Goal: Transaction & Acquisition: Purchase product/service

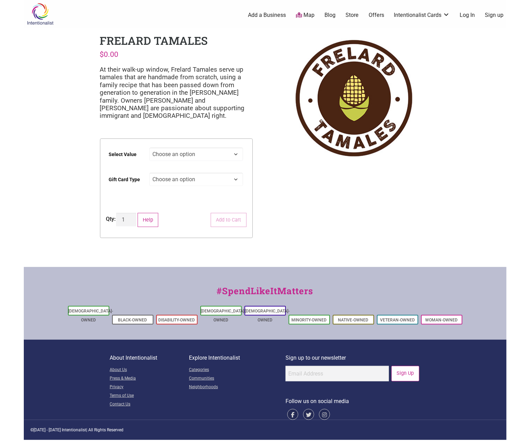
click at [236, 157] on select "Choose an option $25 $50 $100 $200 $500" at bounding box center [196, 154] width 94 height 13
click at [149, 148] on select "Choose an option $25 $50 $100 $200 $500" at bounding box center [196, 154] width 94 height 13
select select "$50"
click at [215, 184] on select "Choose an option Physical" at bounding box center [196, 179] width 94 height 13
select select "Physical"
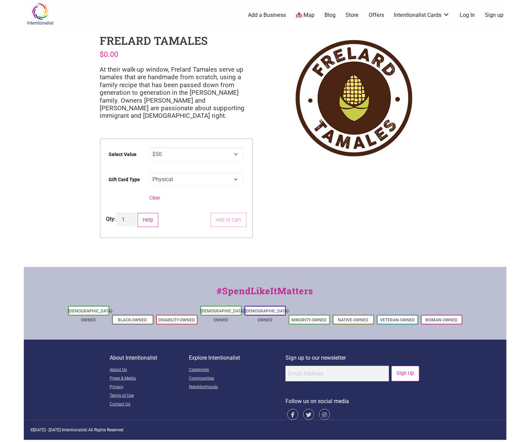
click at [149, 173] on select "Choose an option Physical" at bounding box center [196, 179] width 94 height 13
select select "$50"
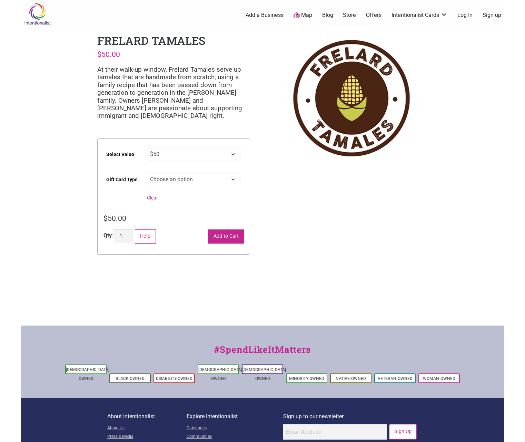
click at [223, 236] on button "Add to Cart" at bounding box center [226, 237] width 36 height 14
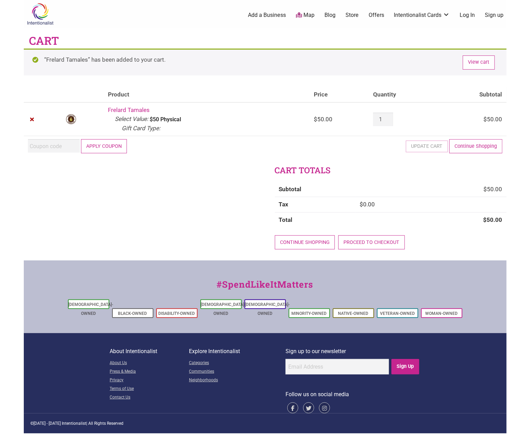
click at [113, 148] on button "Apply coupon" at bounding box center [104, 146] width 46 height 14
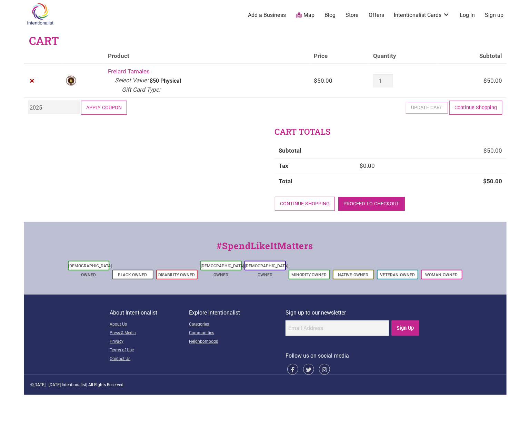
type input "2025"
click at [365, 200] on link "Proceed to checkout" at bounding box center [371, 204] width 67 height 14
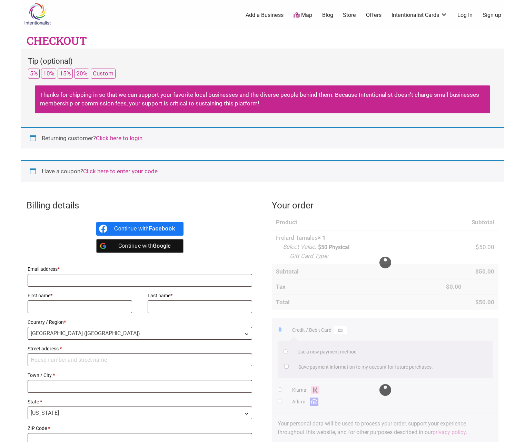
select select "WA"
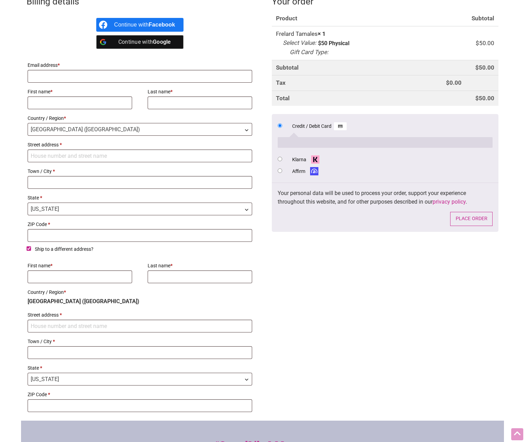
scroll to position [207, 0]
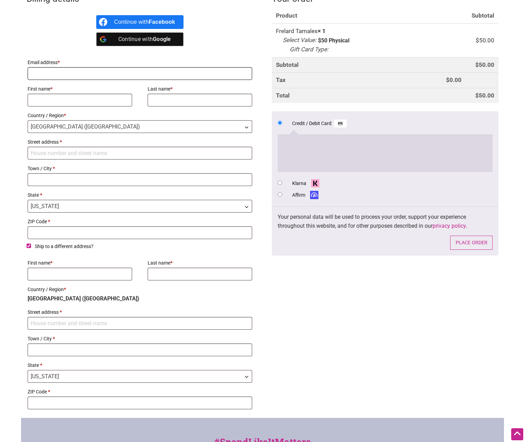
click at [72, 70] on input "Email address *" at bounding box center [140, 73] width 224 height 13
type input "marissa.mcgrath@ucnw.org"
type input "Marissa"
type input "McGrath"
type input "2420 Lynn Street"
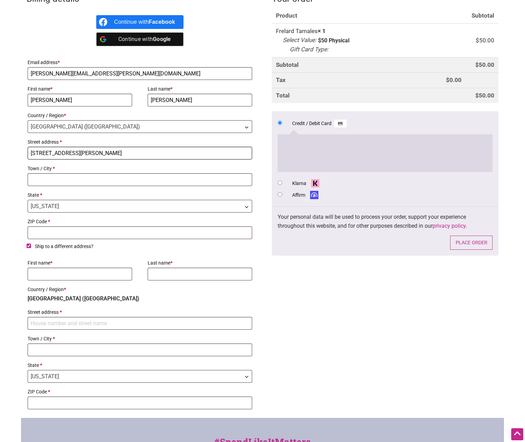
type input "Bellingham"
type input "98225"
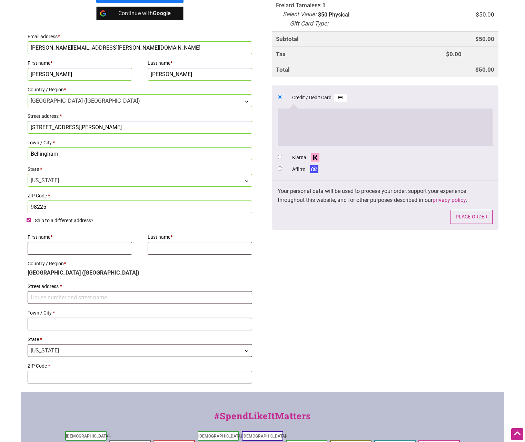
scroll to position [310, 0]
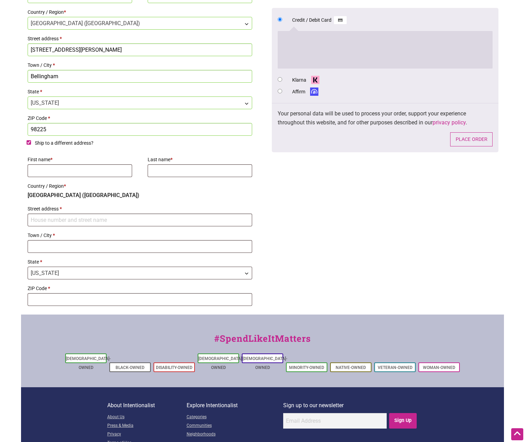
click at [29, 142] on input "Ship to a different address?" at bounding box center [29, 142] width 4 height 4
checkbox input "false"
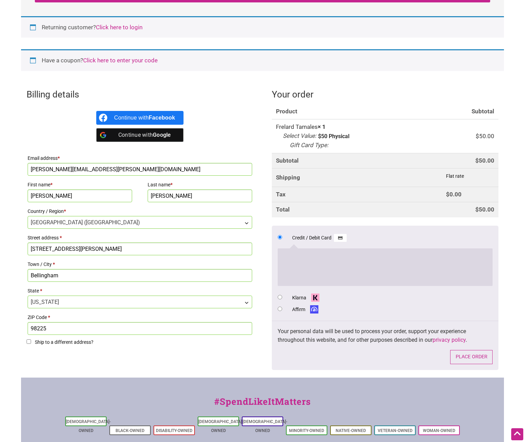
scroll to position [122, 0]
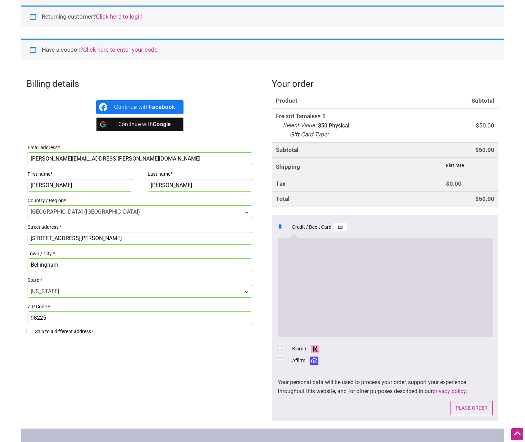
click at [503, 309] on div "Billing details Continue with Facebook Continue with Google Email address * mar…" at bounding box center [262, 250] width 483 height 357
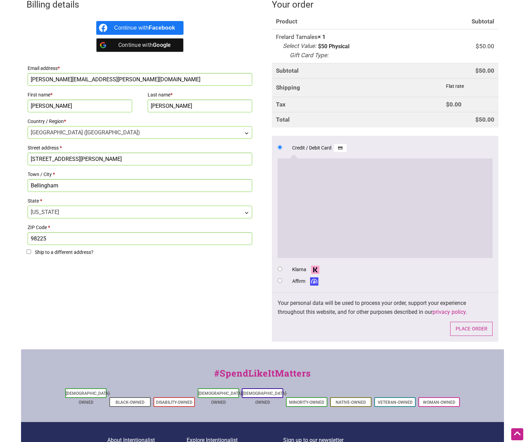
scroll to position [191, 0]
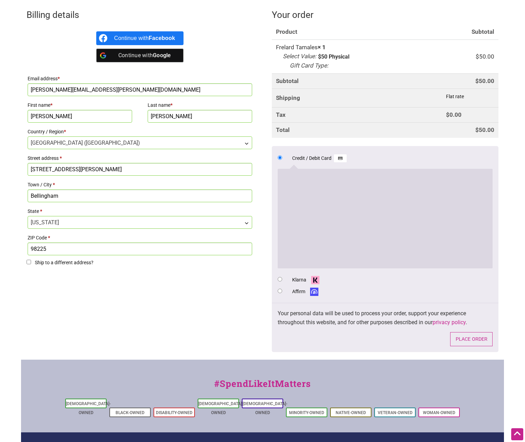
click at [109, 90] on input "marissa.mcgrath@ucnw.org" at bounding box center [140, 89] width 224 height 13
type input "marissamcgrath@gmail.com"
click at [181, 315] on div "Billing details Continue with Facebook Continue with Google Email address * mar…" at bounding box center [262, 181] width 483 height 357
click at [277, 278] on ul "Credit / Debit Card Save payment information to my account for future purchases…" at bounding box center [385, 224] width 227 height 157
click at [279, 278] on input "Klarna" at bounding box center [280, 279] width 4 height 4
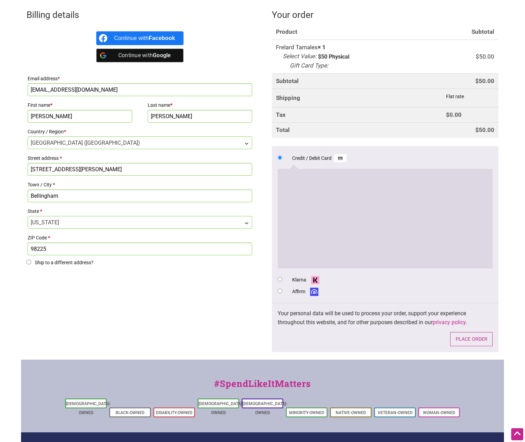
radio input "true"
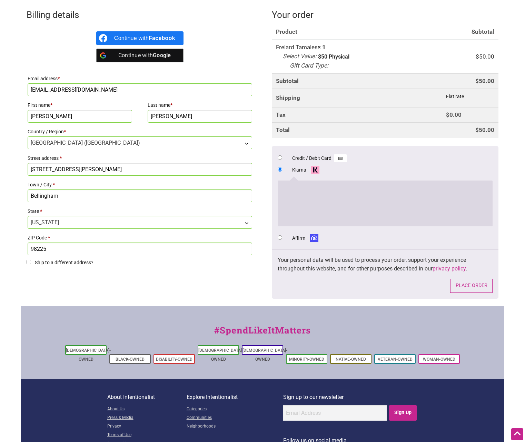
click at [279, 156] on input "Credit / Debit Card" at bounding box center [280, 158] width 4 height 4
radio input "true"
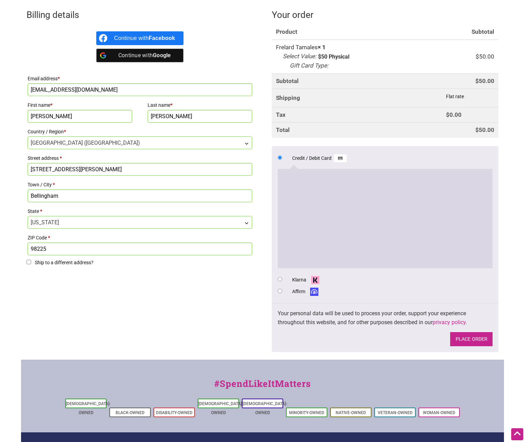
click at [471, 338] on button "Place order" at bounding box center [471, 339] width 42 height 14
